Goal: Entertainment & Leisure: Consume media (video, audio)

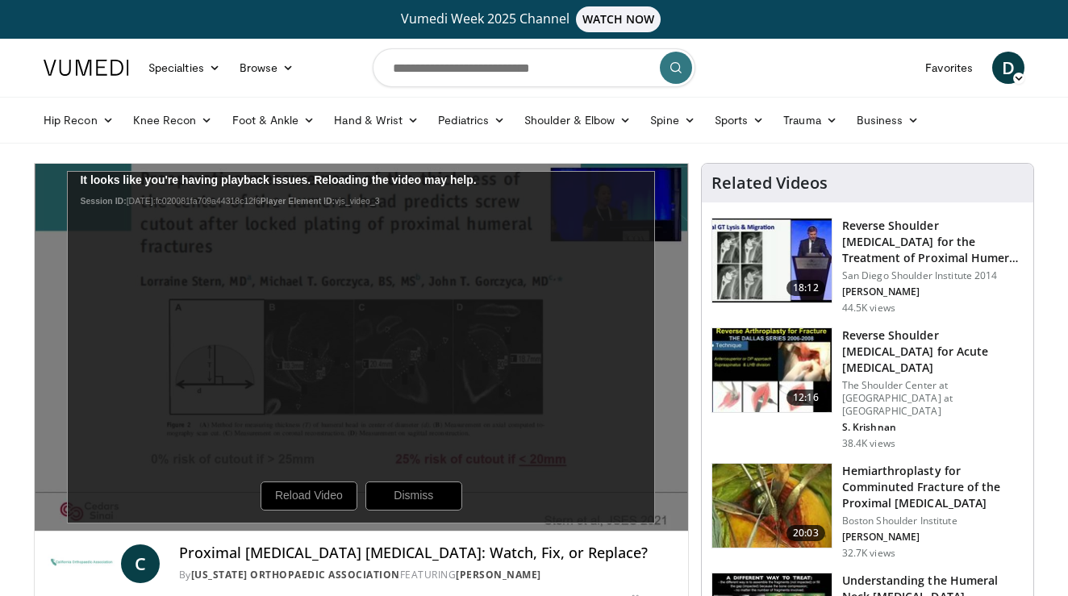
scroll to position [44, 0]
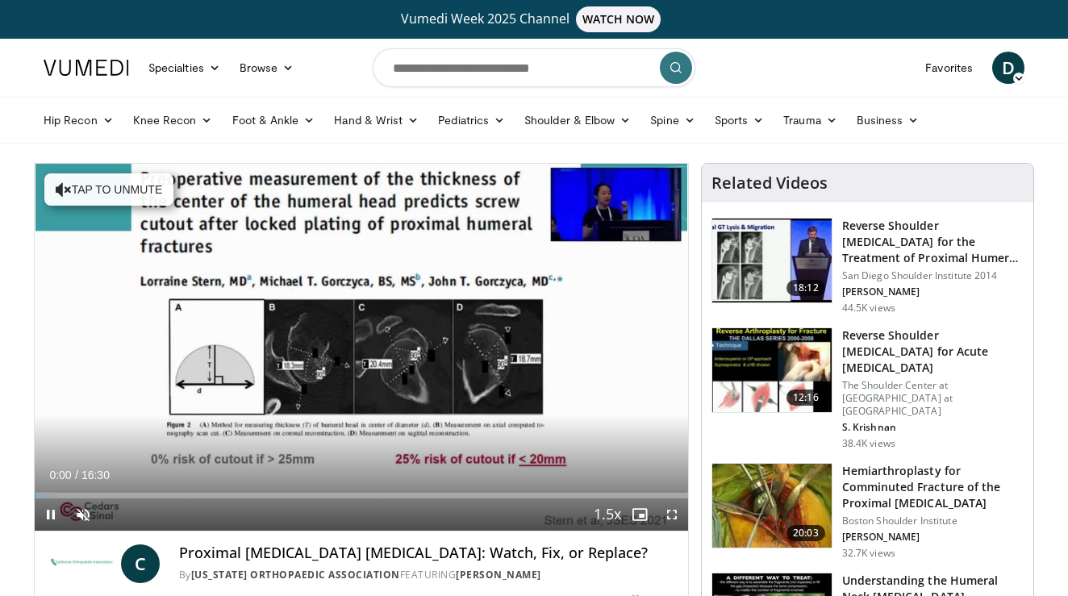
scroll to position [44, 0]
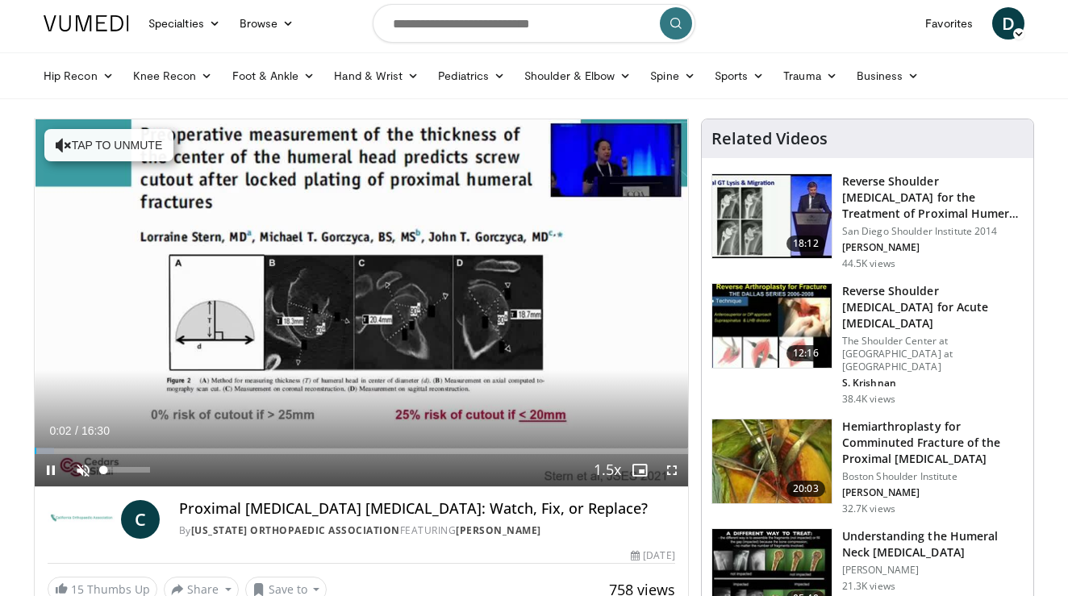
click at [87, 470] on span "Video Player" at bounding box center [83, 470] width 32 height 32
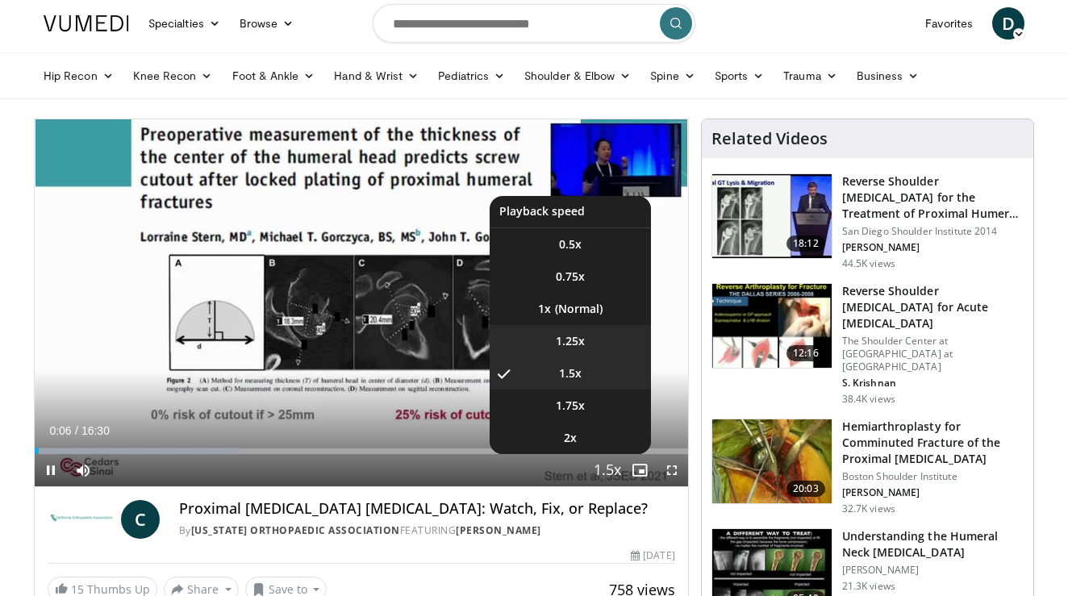
click at [596, 345] on li "1.25x" at bounding box center [570, 341] width 161 height 32
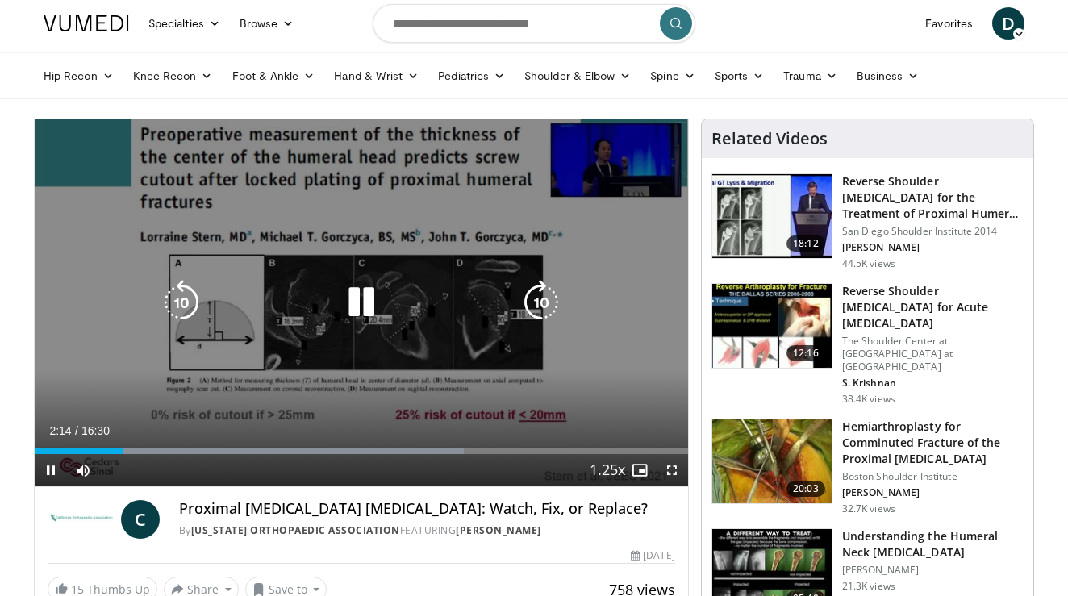
click at [437, 284] on div "10 seconds Tap to unmute" at bounding box center [362, 302] width 654 height 367
